Goal: Information Seeking & Learning: Learn about a topic

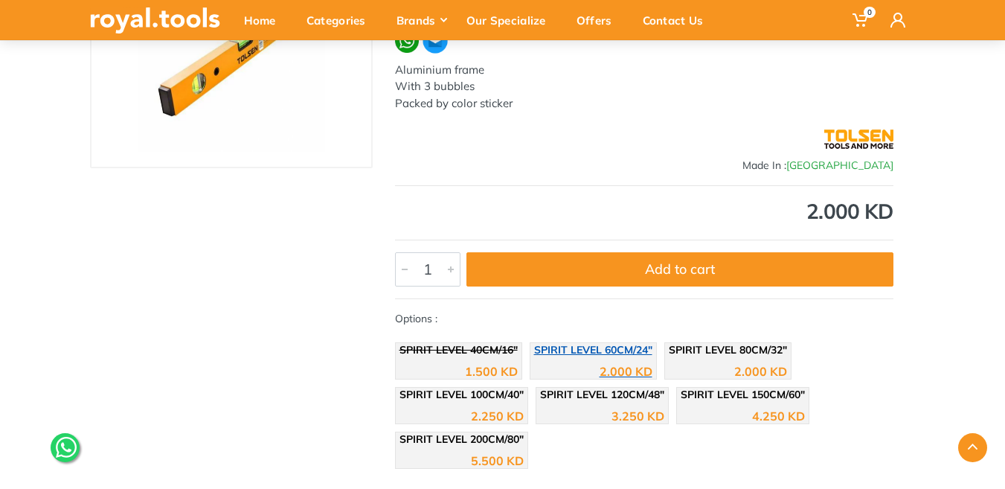
click at [589, 353] on span "SPIRIT LEVEL 60CM/24"" at bounding box center [593, 349] width 118 height 13
click at [604, 352] on span "SPIRIT LEVEL 60CM/24"" at bounding box center [593, 349] width 118 height 13
